Goal: Information Seeking & Learning: Understand process/instructions

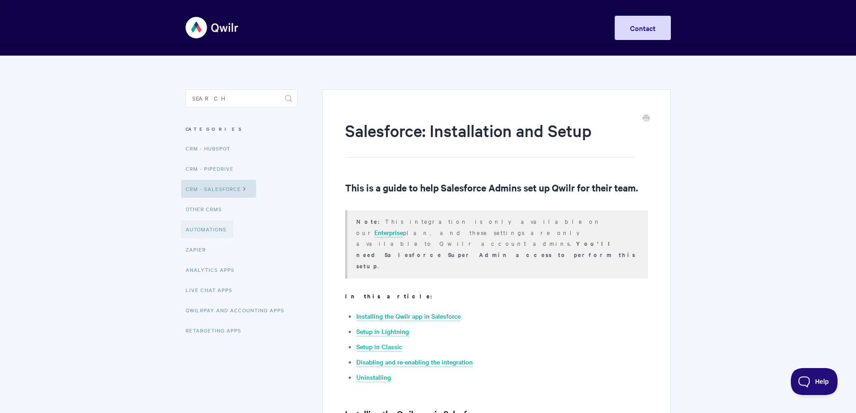
click at [194, 227] on link "Automations" at bounding box center [207, 229] width 52 height 18
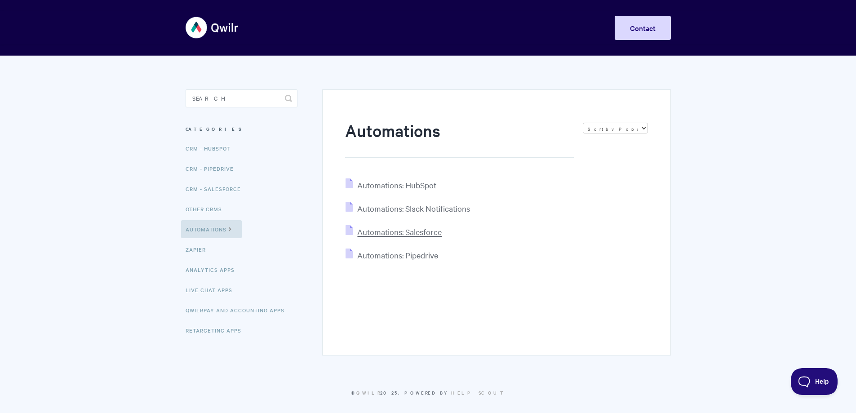
click at [385, 233] on span "Automations: Salesforce" at bounding box center [399, 231] width 84 height 10
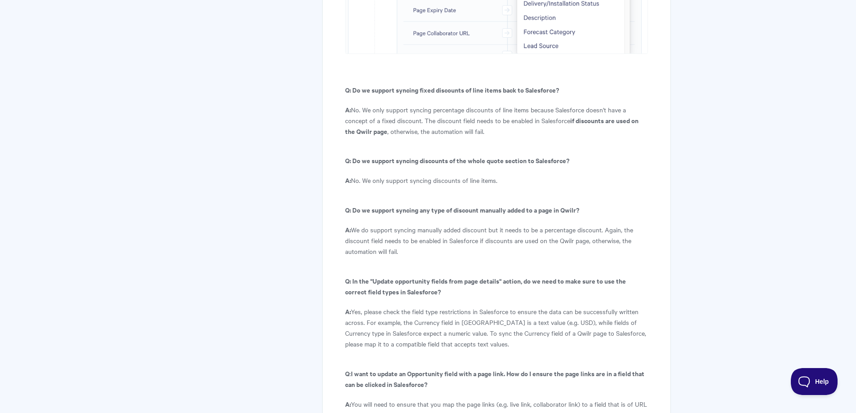
scroll to position [4942, 0]
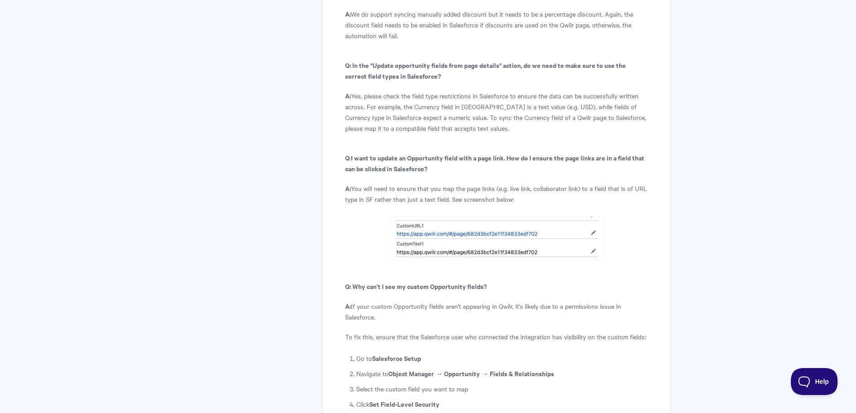
scroll to position [4954, 0]
